Goal: Check status: Check status

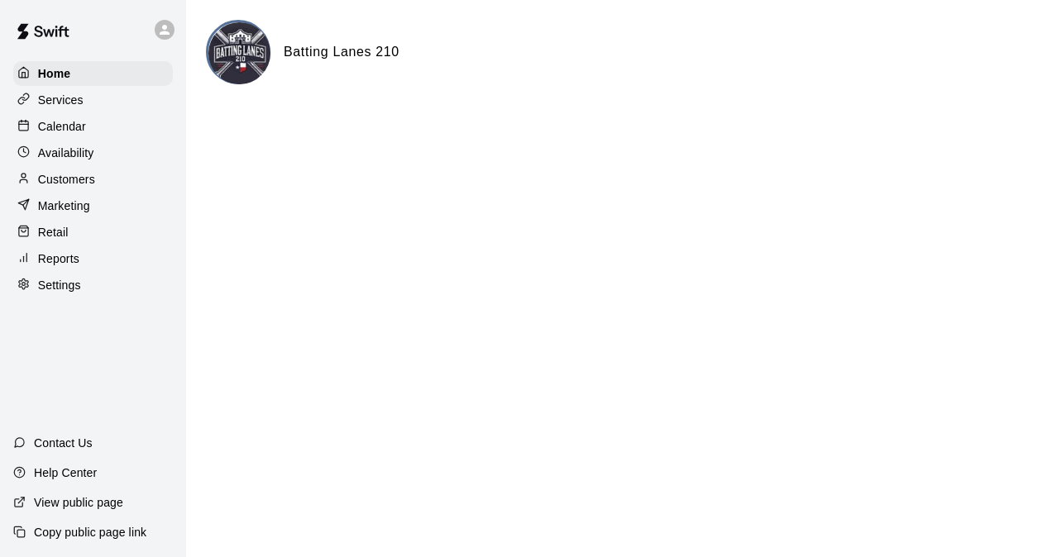
click at [81, 127] on p "Calendar" at bounding box center [62, 126] width 48 height 17
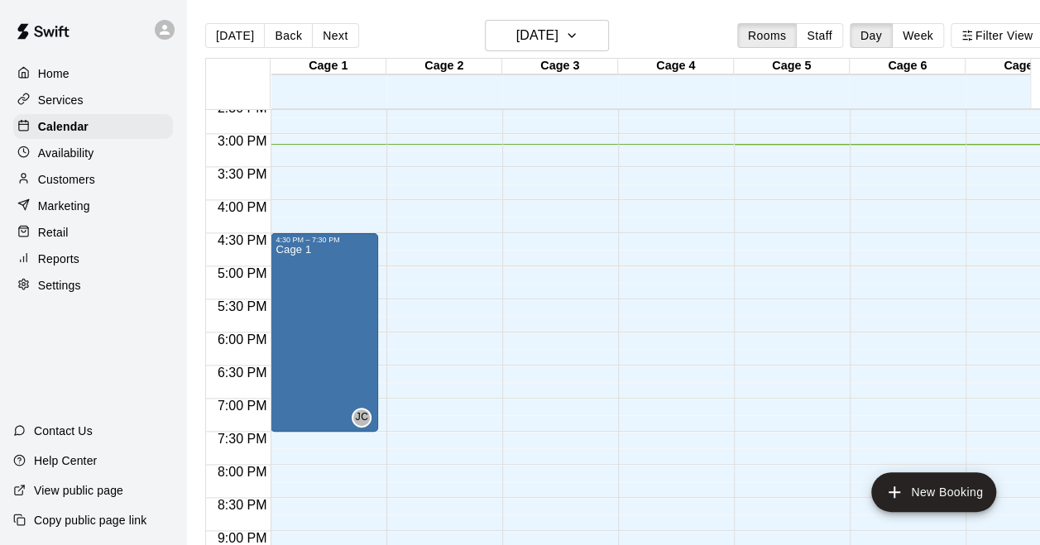
scroll to position [0, 33]
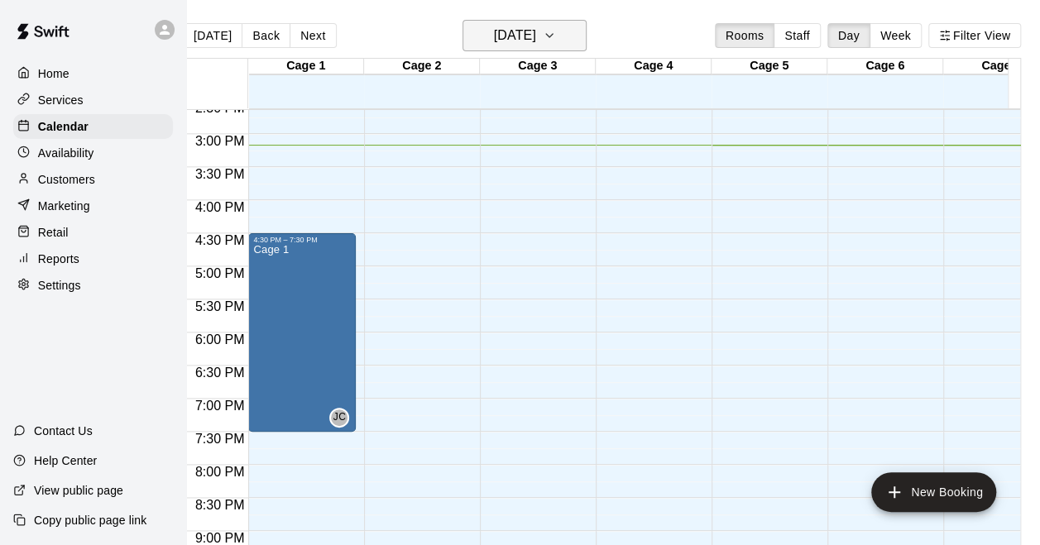
click at [505, 44] on h6 "[DATE]" at bounding box center [515, 35] width 42 height 23
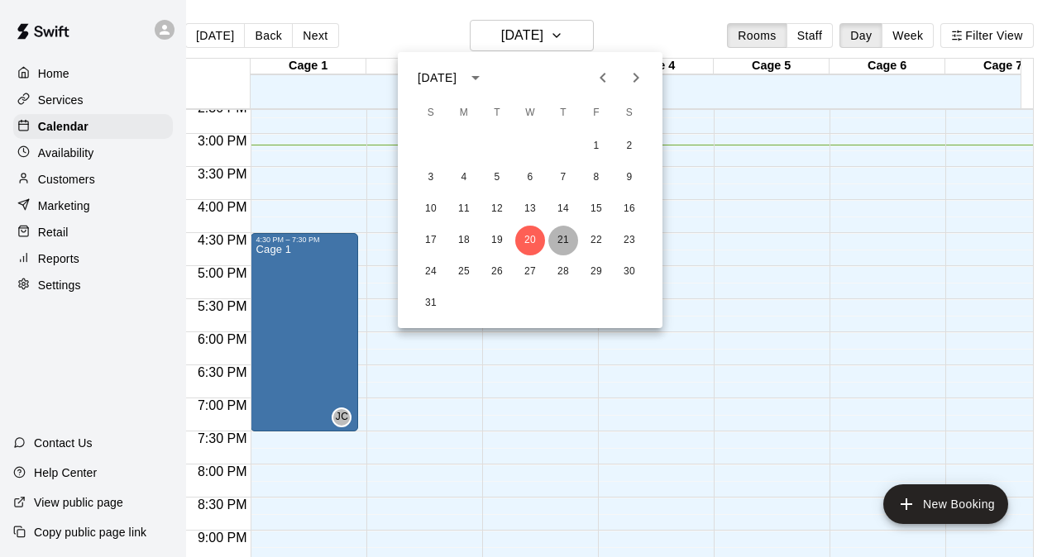
click at [560, 243] on button "21" at bounding box center [563, 241] width 30 height 30
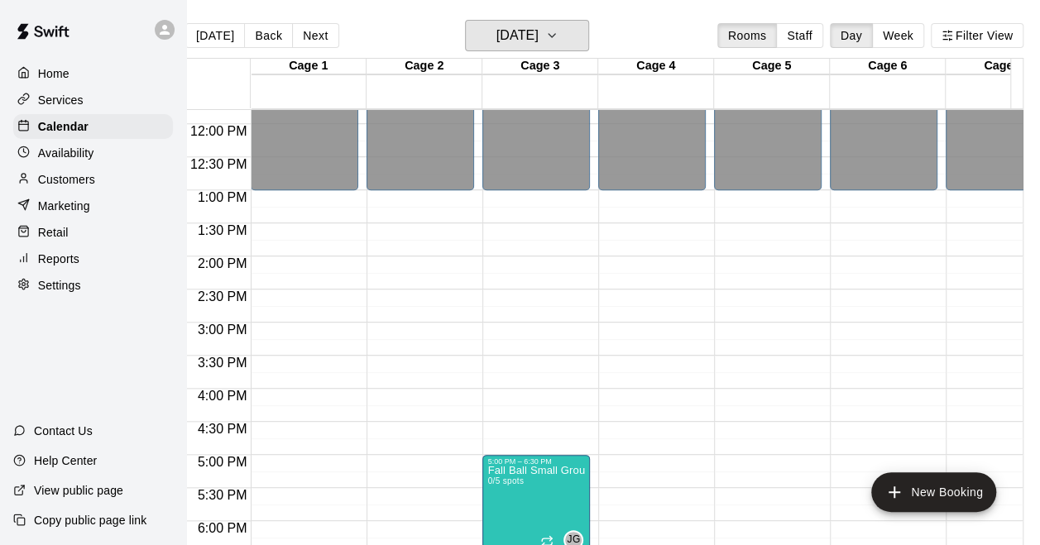
scroll to position [803, 0]
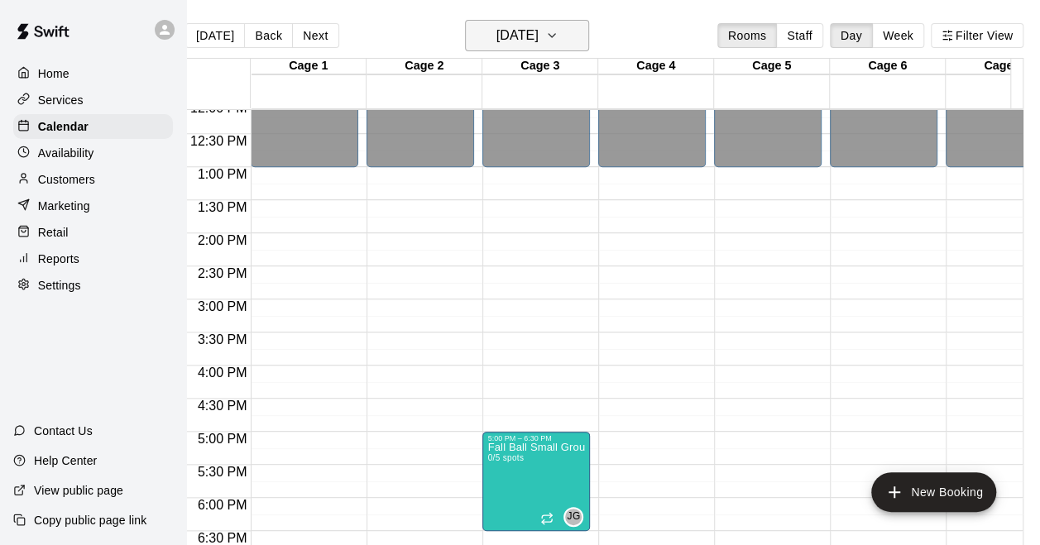
click at [520, 32] on h6 "[DATE]" at bounding box center [517, 35] width 42 height 23
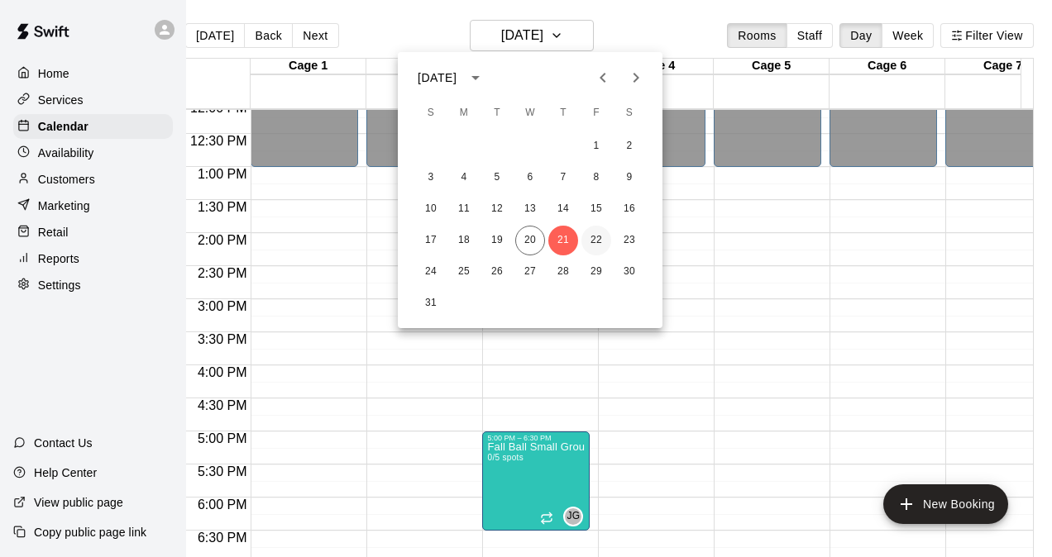
click at [593, 245] on button "22" at bounding box center [596, 241] width 30 height 30
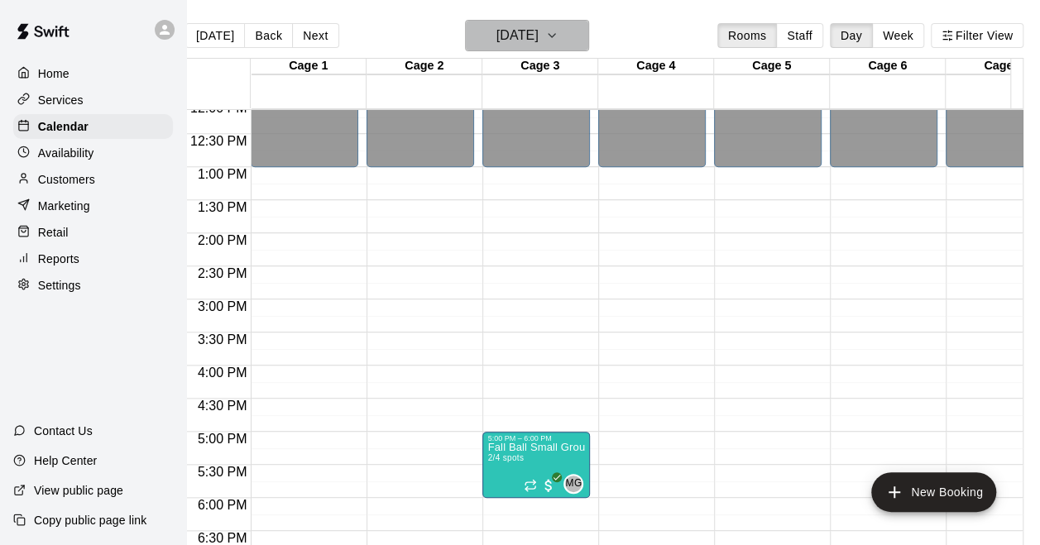
click at [509, 33] on h6 "[DATE]" at bounding box center [517, 35] width 42 height 23
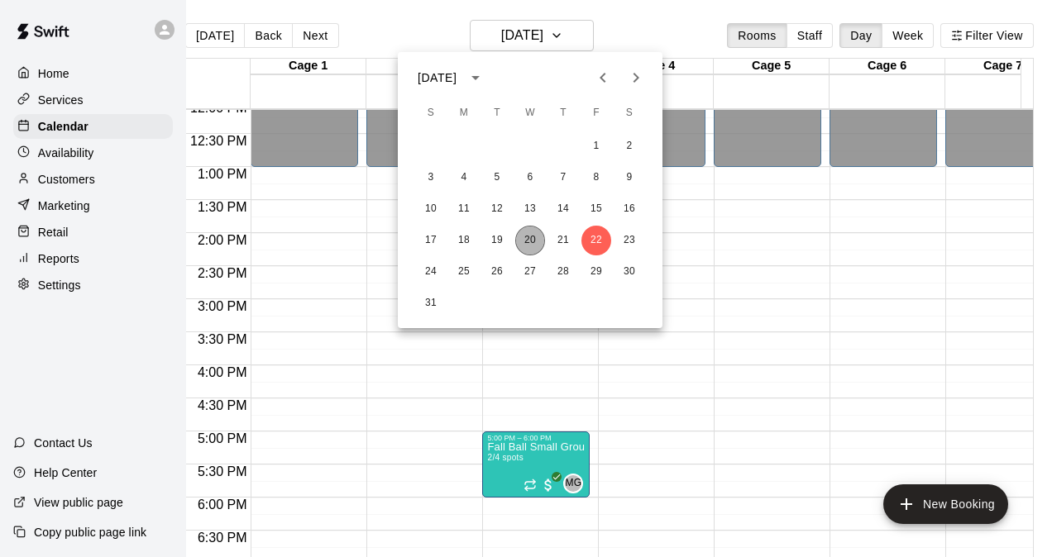
click at [526, 240] on button "20" at bounding box center [530, 241] width 30 height 30
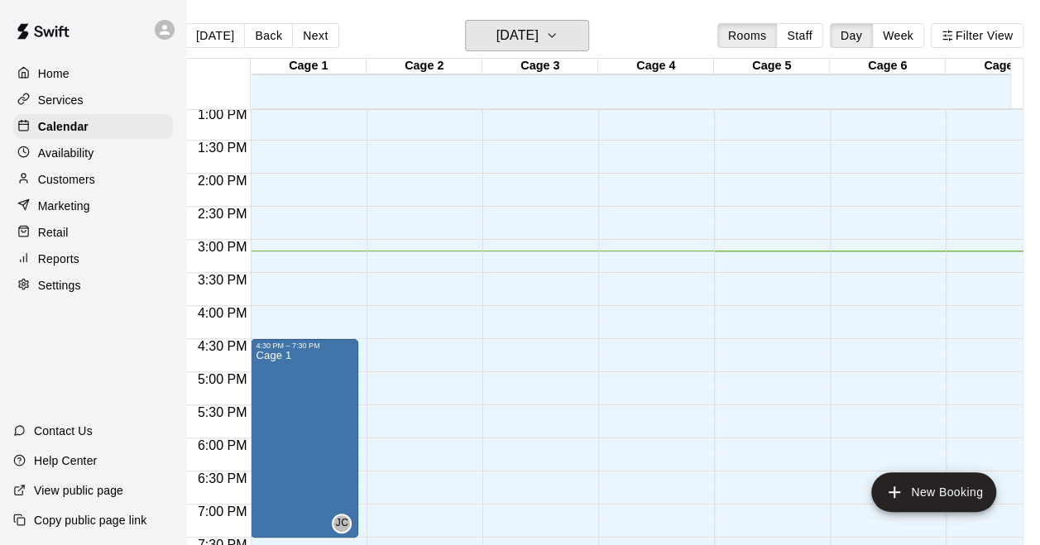
scroll to position [886, 0]
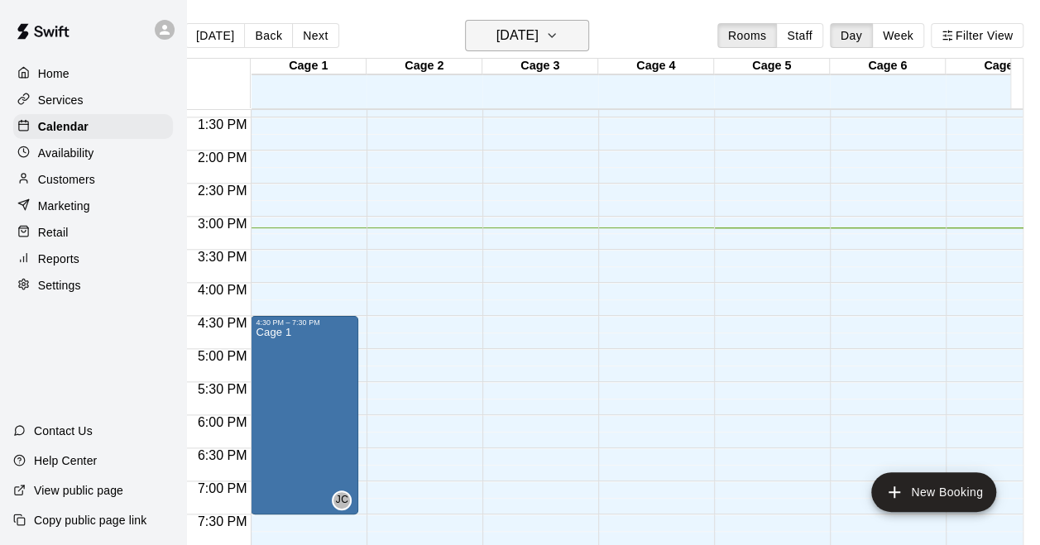
click at [538, 28] on h6 "[DATE]" at bounding box center [517, 35] width 42 height 23
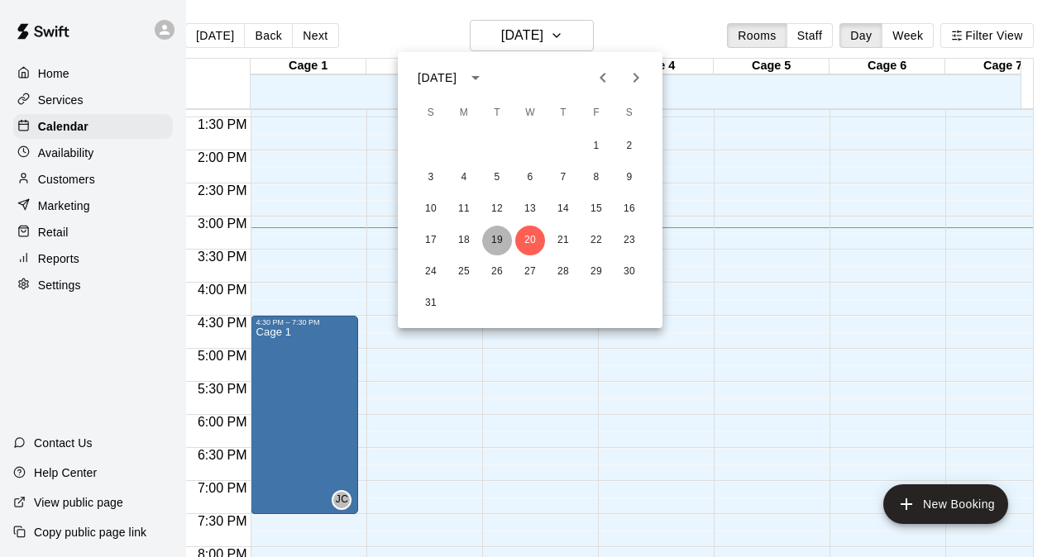
click at [500, 245] on button "19" at bounding box center [497, 241] width 30 height 30
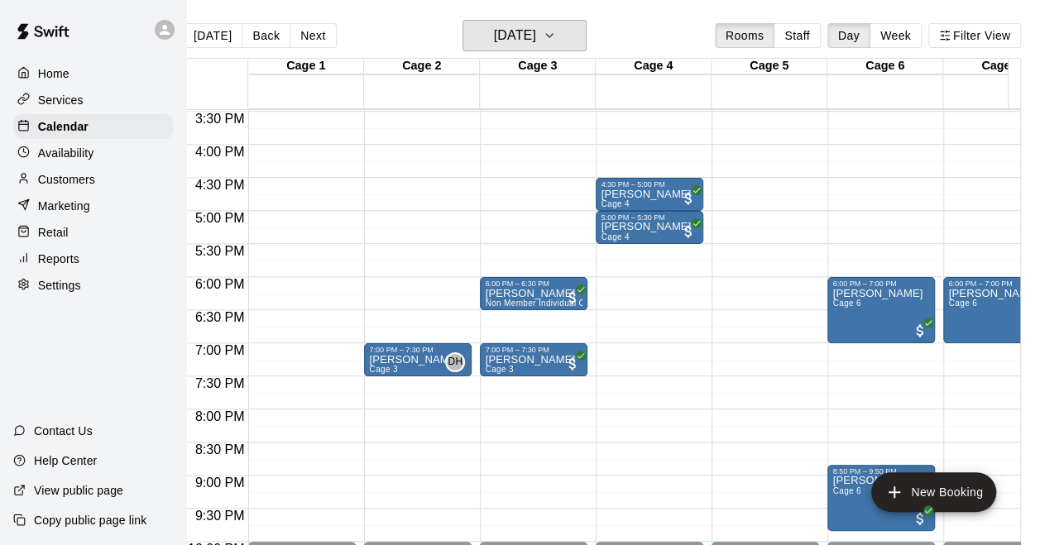
scroll to position [1051, 0]
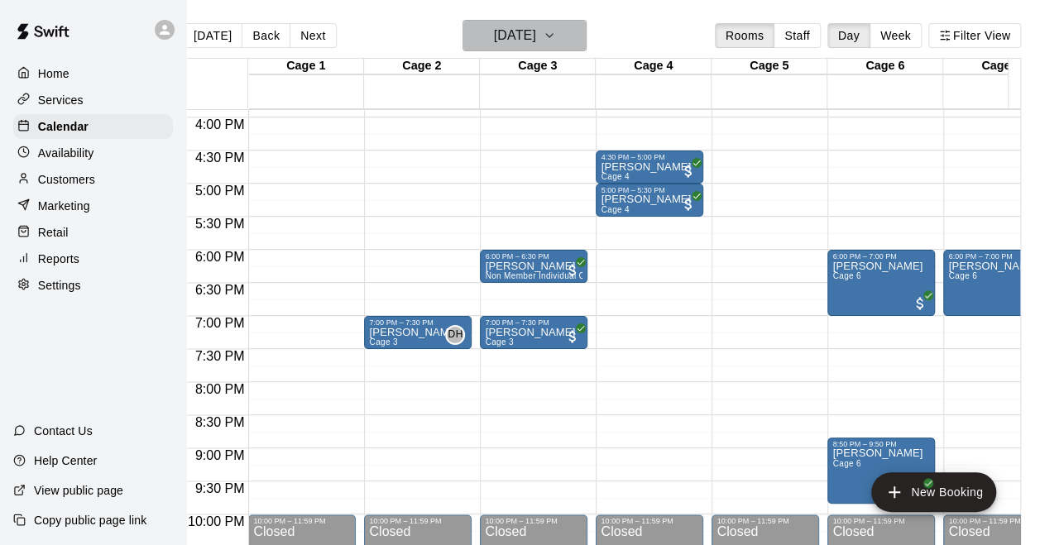
click at [523, 30] on h6 "[DATE]" at bounding box center [515, 35] width 42 height 23
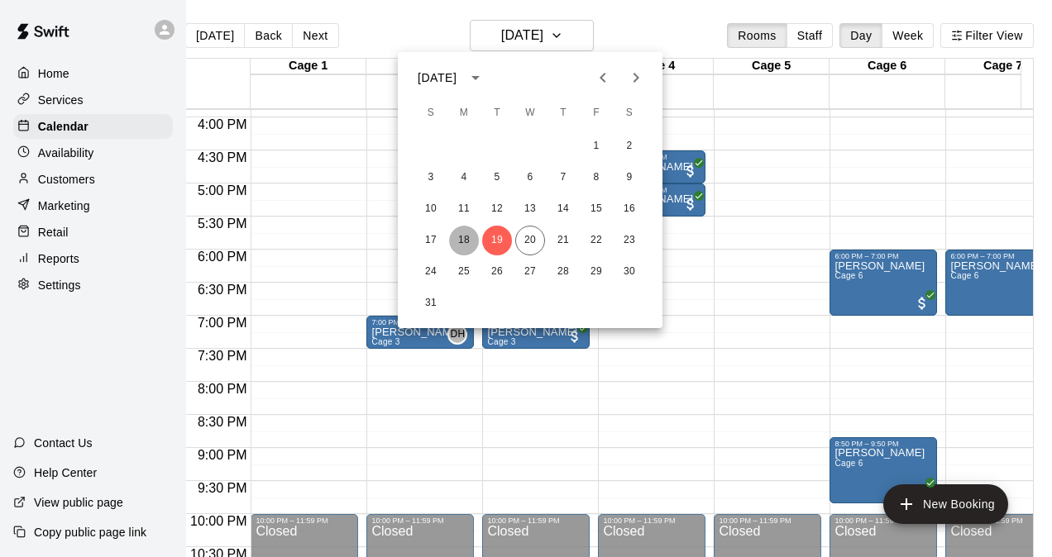
click at [468, 240] on button "18" at bounding box center [464, 241] width 30 height 30
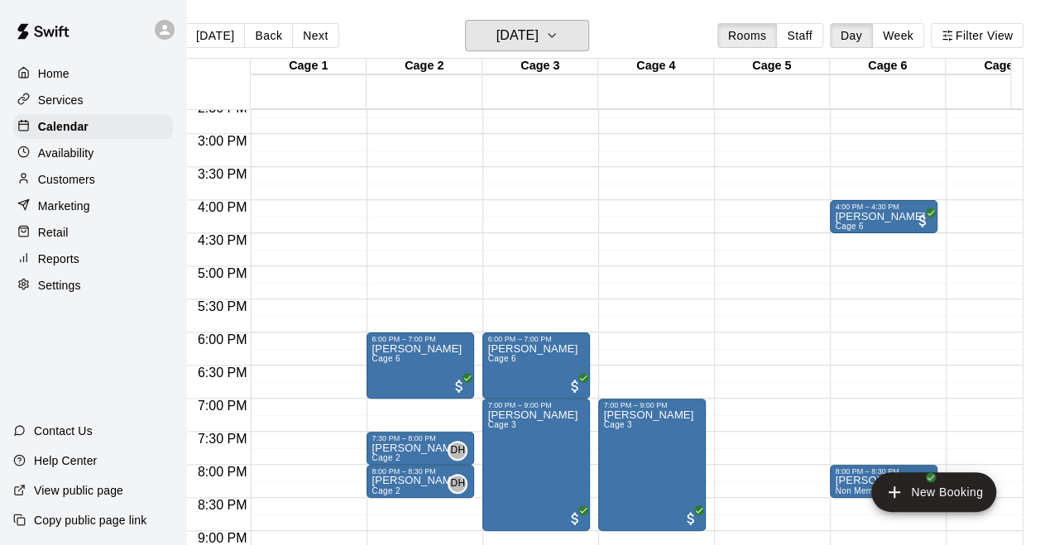
scroll to position [1051, 0]
